Goal: Task Accomplishment & Management: Complete application form

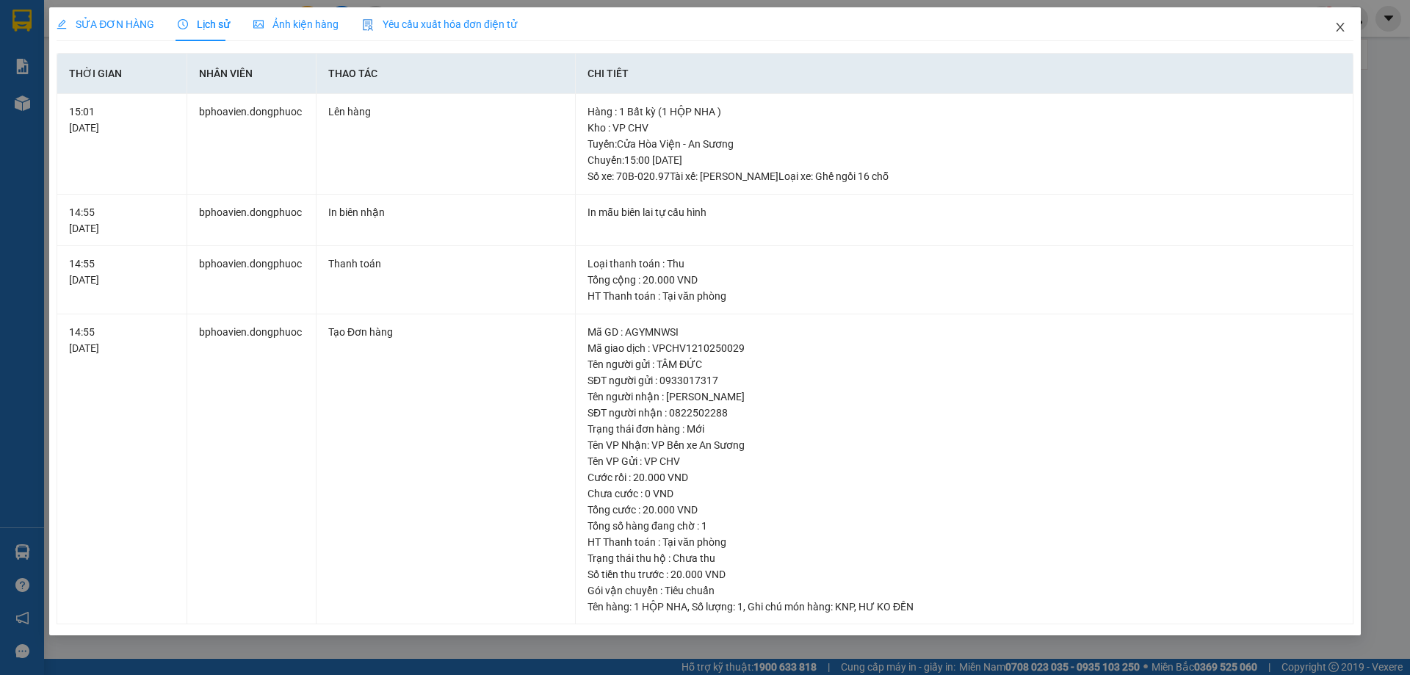
click at [1343, 29] on icon "close" at bounding box center [1341, 27] width 12 height 12
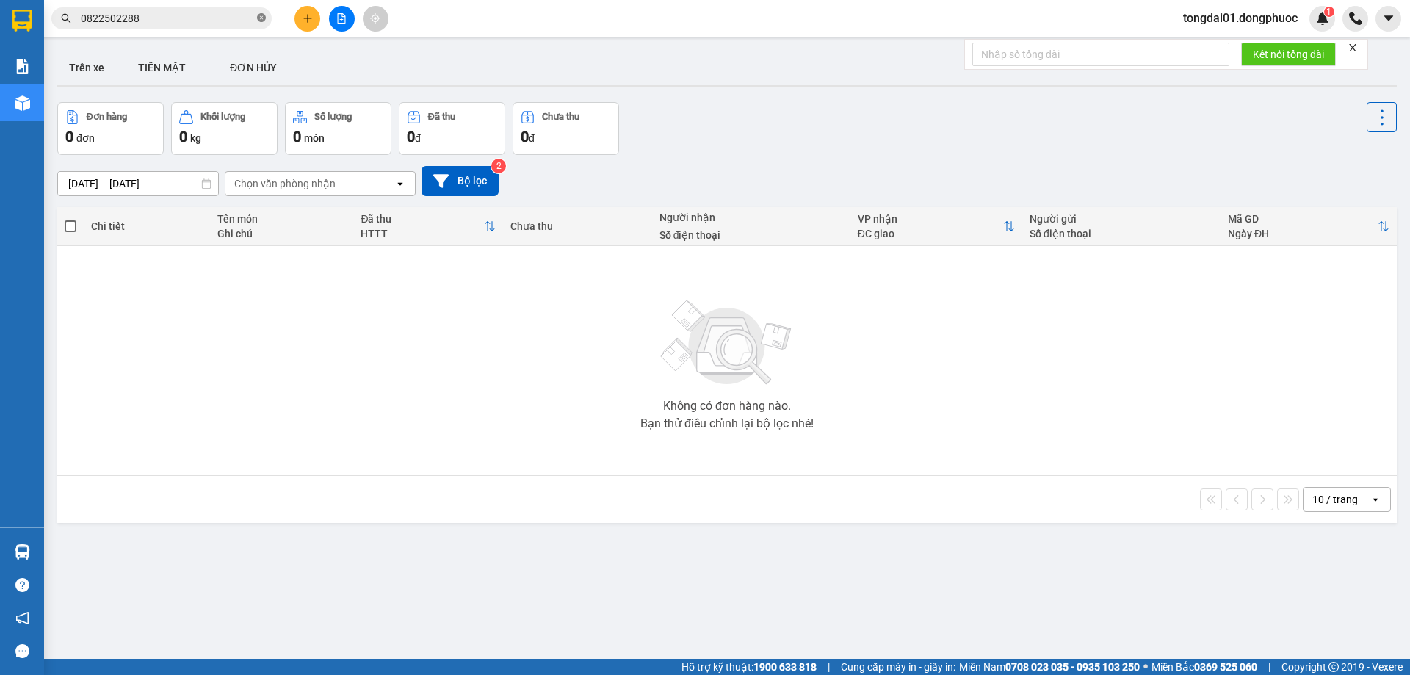
click at [258, 14] on icon "close-circle" at bounding box center [261, 17] width 9 height 9
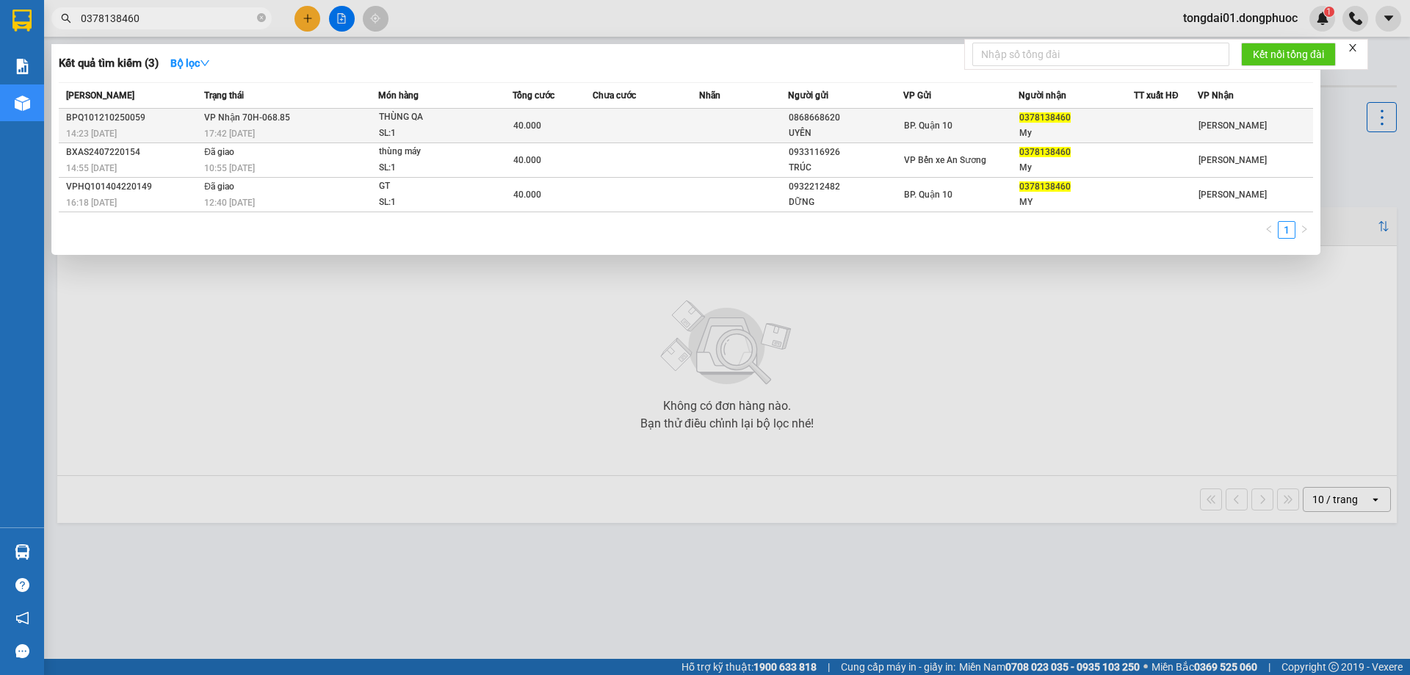
type input "0378138460"
click at [345, 131] on div "17:42 [DATE]" at bounding box center [290, 134] width 173 height 16
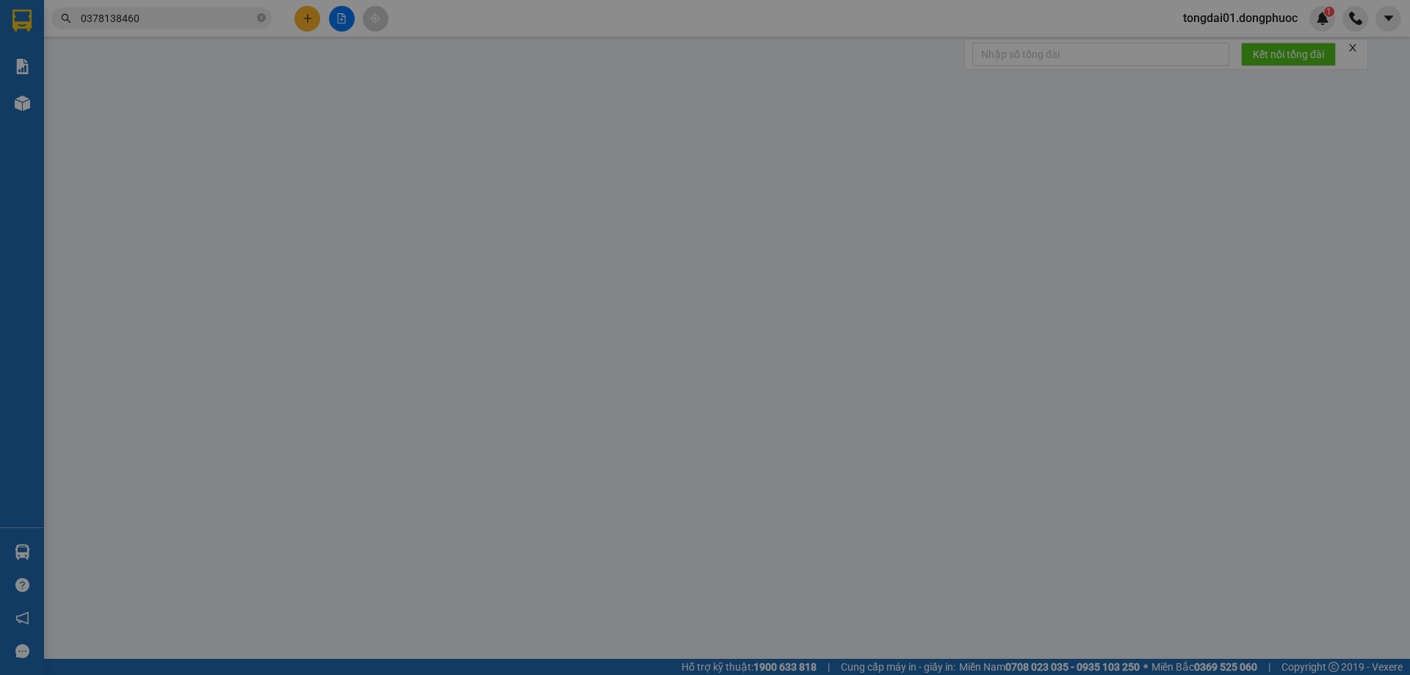
type input "0868668620"
type input "UYÊN"
type input "0378138460"
type input "My"
type input "40.000"
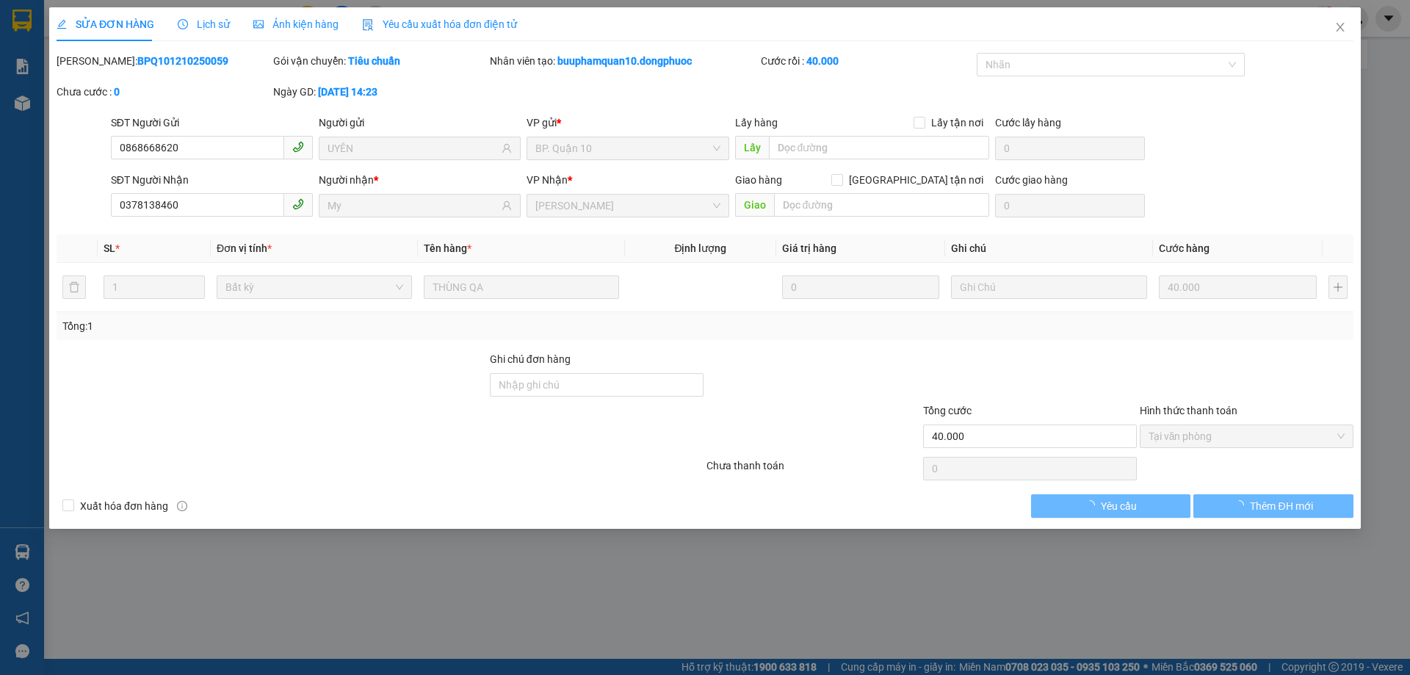
click at [203, 26] on span "Lịch sử" at bounding box center [204, 24] width 52 height 12
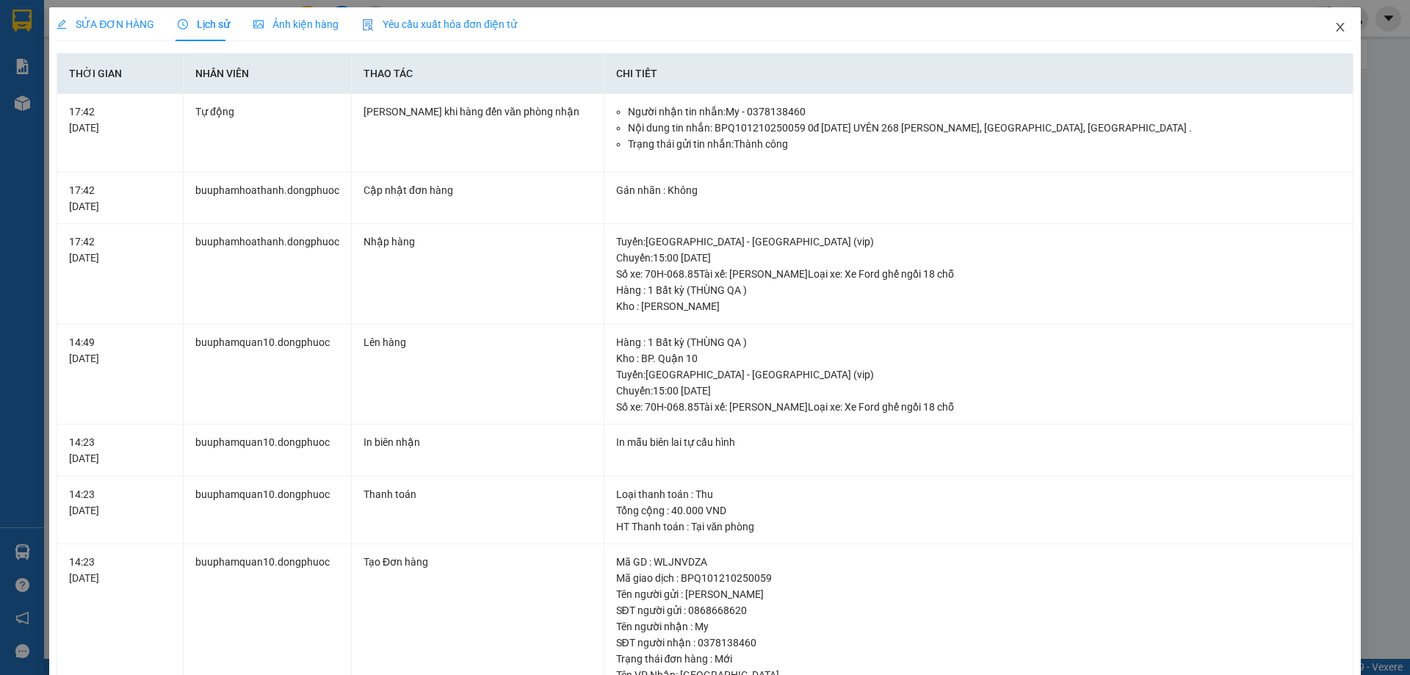
click at [1335, 26] on icon "close" at bounding box center [1341, 27] width 12 height 12
